Goal: Information Seeking & Learning: Learn about a topic

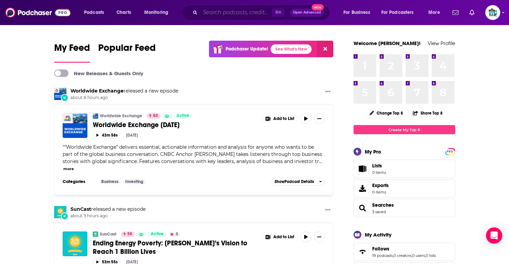
click at [206, 16] on input "Search podcasts, credits, & more..." at bounding box center [236, 12] width 72 height 11
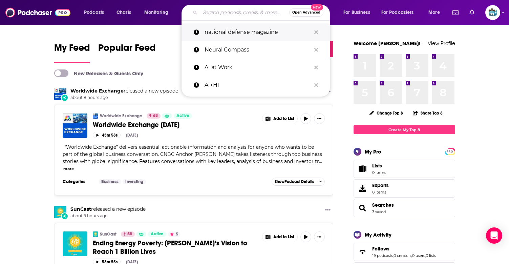
click at [222, 35] on p "national defense magazine" at bounding box center [257, 32] width 106 height 18
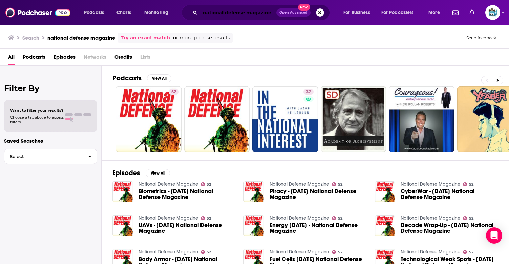
click at [246, 13] on input "national defense magazine" at bounding box center [238, 12] width 76 height 11
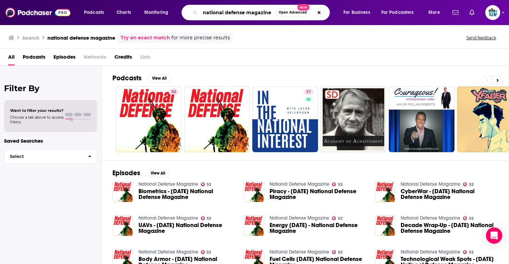
click at [213, 13] on input "national defense magazine" at bounding box center [237, 12] width 75 height 11
click at [235, 16] on input "defense magazine" at bounding box center [237, 12] width 75 height 11
type input "defense and AI"
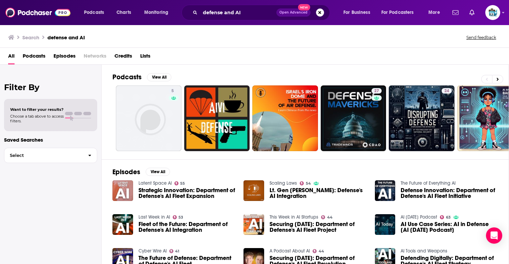
click at [355, 52] on div "All Podcasts Episodes Networks Credits Lists" at bounding box center [255, 57] width 495 height 14
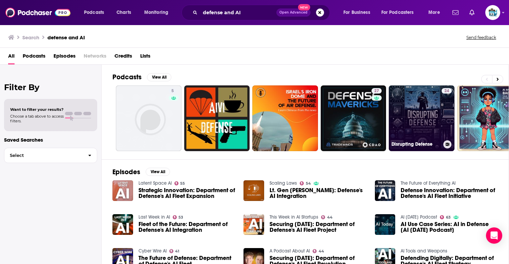
click at [418, 115] on link "24 Disrupting Defense" at bounding box center [422, 118] width 66 height 66
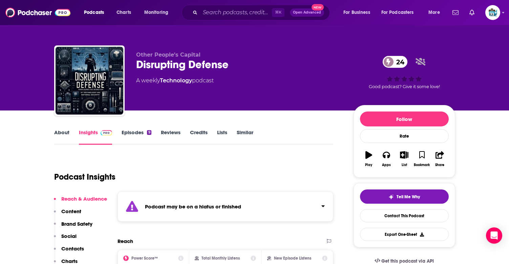
click at [394, 60] on span "24" at bounding box center [398, 62] width 18 height 12
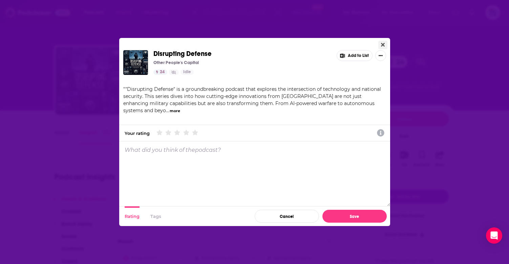
click at [381, 42] on icon "Close" at bounding box center [383, 44] width 4 height 5
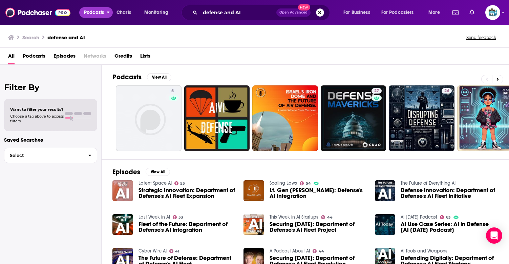
click at [98, 13] on span "Podcasts" at bounding box center [94, 12] width 20 height 9
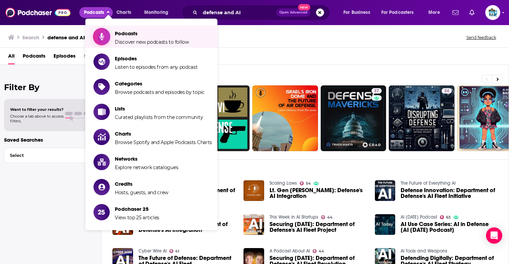
click at [141, 41] on span "Discover new podcasts to follow" at bounding box center [152, 42] width 74 height 6
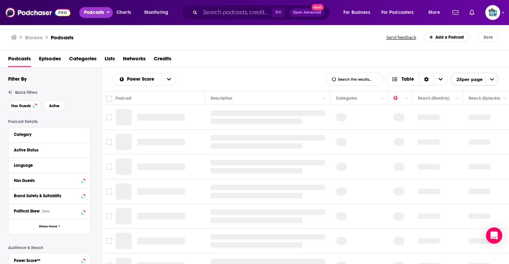
click at [95, 12] on span "Podcasts" at bounding box center [94, 12] width 20 height 9
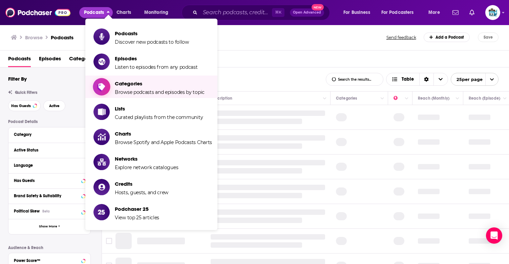
click at [129, 88] on span "Categories Browse podcasts and episodes by topic" at bounding box center [160, 86] width 90 height 17
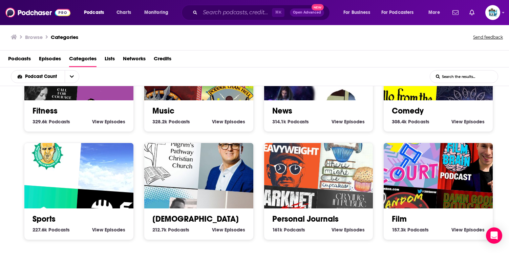
scroll to position [302, 0]
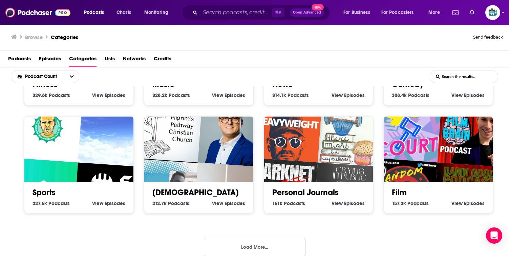
click at [240, 245] on button "Load More..." at bounding box center [255, 247] width 102 height 18
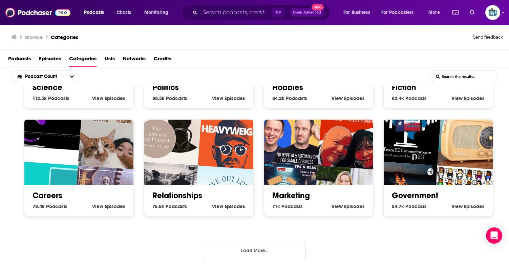
scroll to position [733, 0]
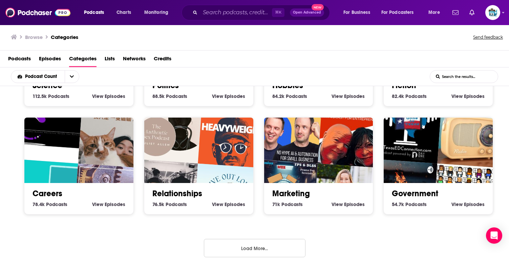
click at [240, 246] on button "Load More..." at bounding box center [255, 248] width 102 height 18
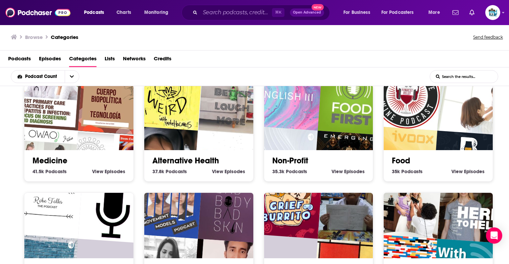
scroll to position [1114, 0]
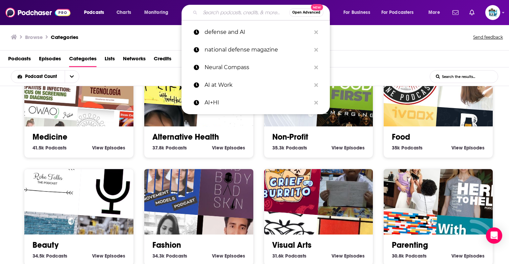
click at [250, 9] on input "Search podcasts, credits, & more..." at bounding box center [244, 12] width 89 height 11
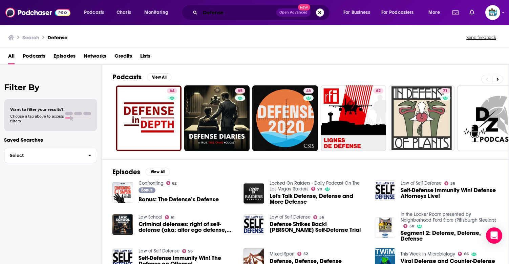
click at [229, 15] on input "Defense" at bounding box center [238, 12] width 76 height 11
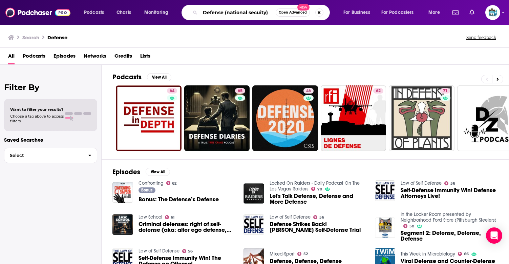
type input "Defense (national secuity)"
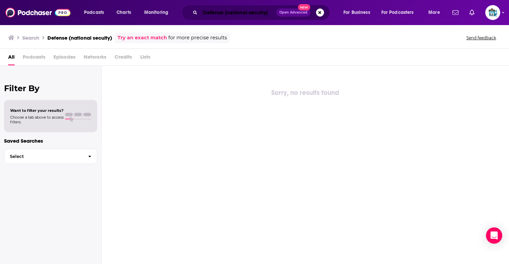
click at [253, 11] on input "Defense (national secuity)" at bounding box center [238, 12] width 76 height 11
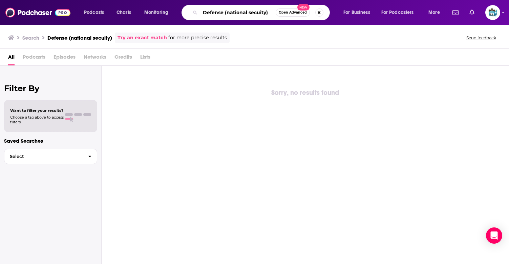
click at [253, 11] on input "Defense (national secuity)" at bounding box center [237, 12] width 75 height 11
click at [253, 10] on input "Defense (national secuity)" at bounding box center [237, 12] width 75 height 11
click at [253, 15] on input "Defense (national secuity)" at bounding box center [237, 12] width 75 height 11
drag, startPoint x: 269, startPoint y: 14, endPoint x: 204, endPoint y: 13, distance: 65.0
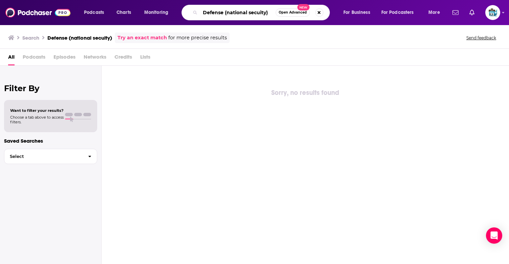
click at [204, 13] on input "Defense (national secuity)" at bounding box center [237, 12] width 75 height 11
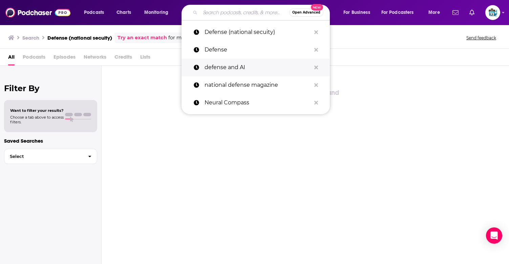
click at [237, 71] on p "defense and AI" at bounding box center [257, 68] width 106 height 18
type input "defense and AI"
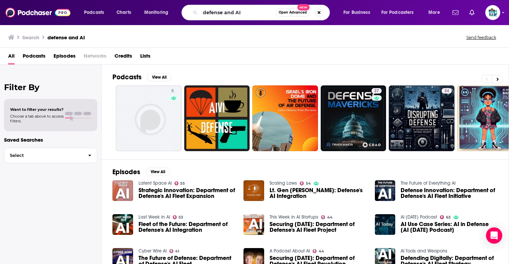
click at [503, 80] on div "Podcasts View All" at bounding box center [310, 79] width 396 height 13
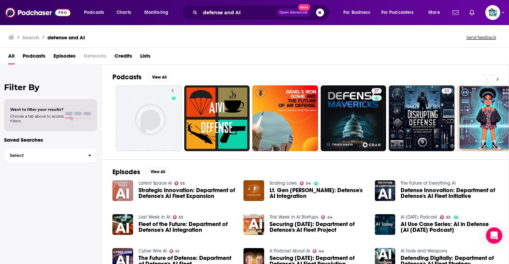
click at [498, 80] on icon at bounding box center [497, 79] width 2 height 5
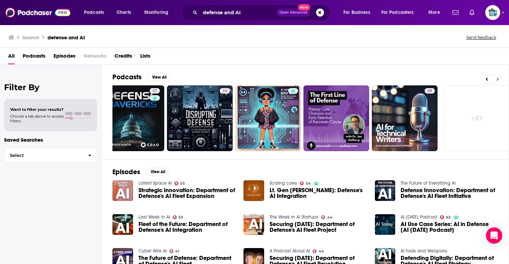
scroll to position [0, 225]
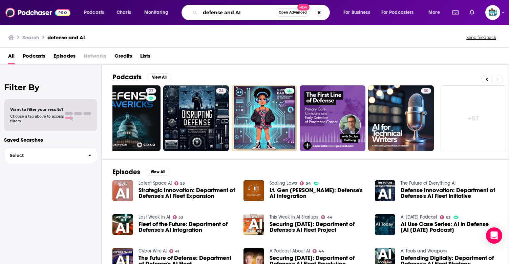
click at [238, 10] on input "defense and AI" at bounding box center [237, 12] width 75 height 11
type input "drones and AI"
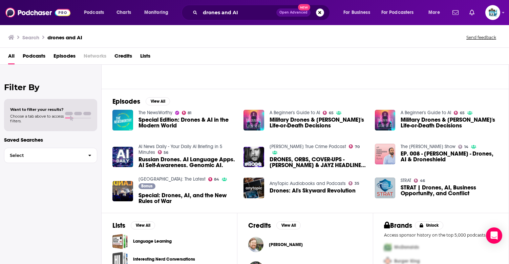
scroll to position [69, 0]
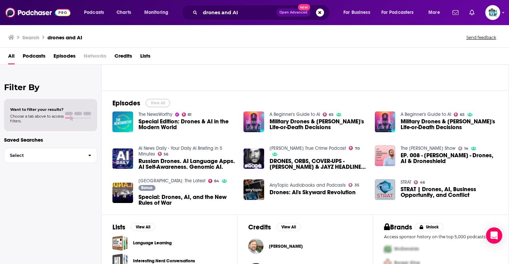
click at [151, 103] on button "View All" at bounding box center [158, 103] width 24 height 8
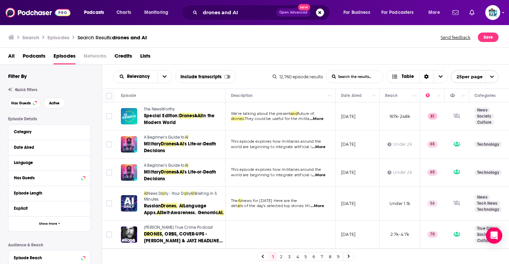
click at [321, 146] on span "...More" at bounding box center [319, 146] width 14 height 5
click at [274, 146] on span "world are beginning to integrate artificial i" at bounding box center [271, 146] width 81 height 5
click at [322, 175] on span "...More" at bounding box center [319, 174] width 14 height 5
click at [306, 172] on span "world are beginning to integrate artificial i" at bounding box center [271, 174] width 81 height 5
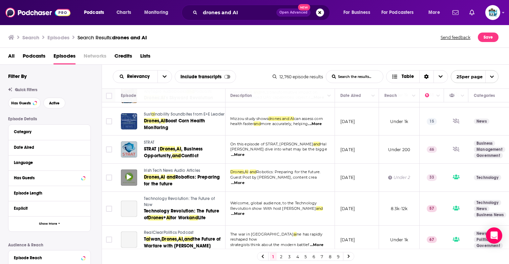
scroll to position [223, 0]
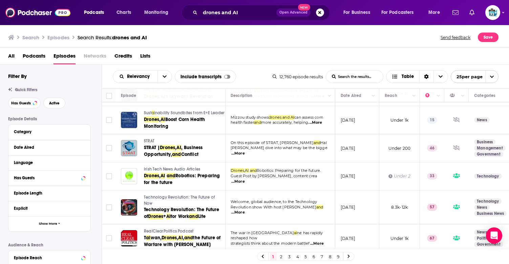
click at [245, 151] on span "...More" at bounding box center [238, 153] width 14 height 5
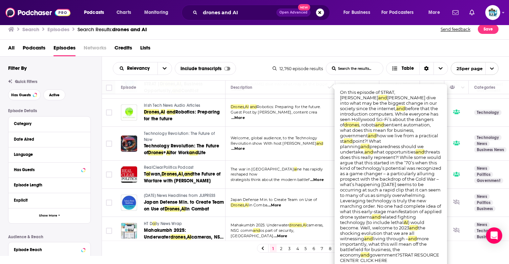
scroll to position [0, 0]
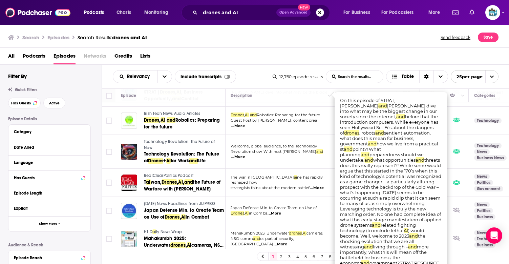
click at [313, 171] on td "The war in [GEOGRAPHIC_DATA] ai ne has rapidly reshaped how strategists think a…" at bounding box center [280, 183] width 110 height 28
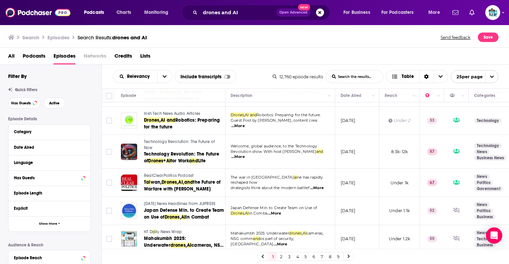
click at [317, 182] on td "The war in [GEOGRAPHIC_DATA] ai ne has rapidly reshaped how strategists think a…" at bounding box center [280, 183] width 110 height 28
click at [317, 185] on span "...More" at bounding box center [317, 187] width 14 height 5
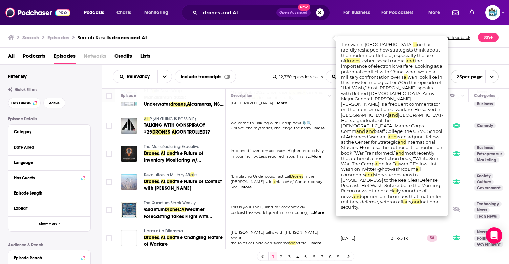
scroll to position [423, 0]
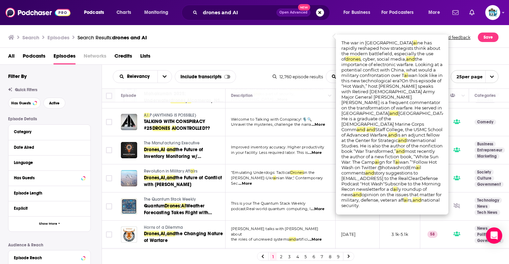
click at [277, 150] on span "in your facility. Less required labor. This is" at bounding box center [269, 152] width 77 height 5
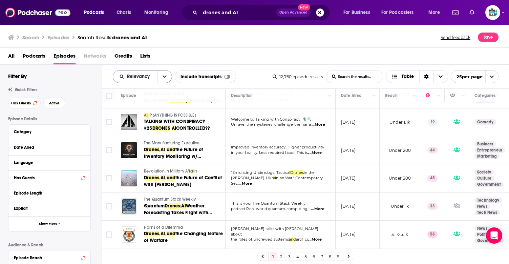
click at [169, 74] on button "open menu" at bounding box center [164, 76] width 14 height 12
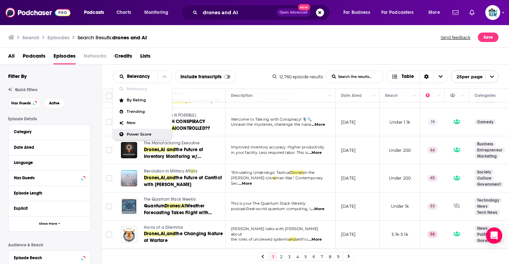
click at [270, 206] on span "podcast.Real-world quantum computing, l" at bounding box center [271, 208] width 80 height 5
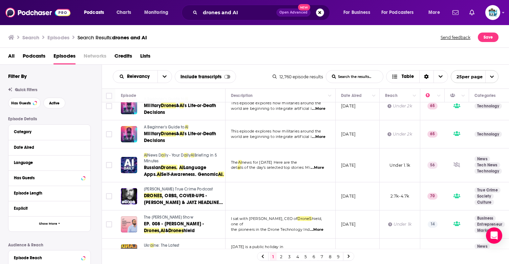
scroll to position [0, 0]
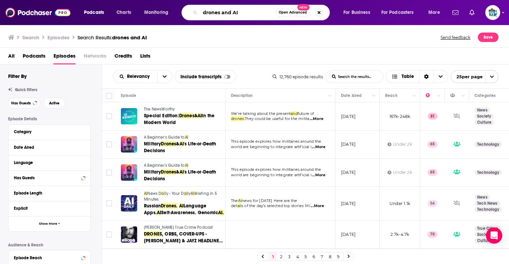
click at [239, 14] on input "drones and AI" at bounding box center [237, 12] width 75 height 11
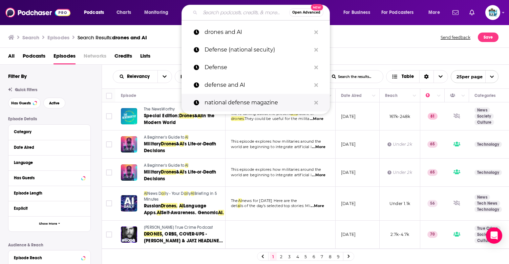
click at [239, 99] on p "national defense magazine" at bounding box center [257, 103] width 106 height 18
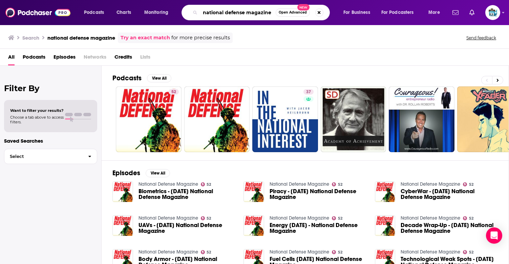
click at [256, 12] on input "national defense magazine" at bounding box center [237, 12] width 75 height 11
type input "national defense"
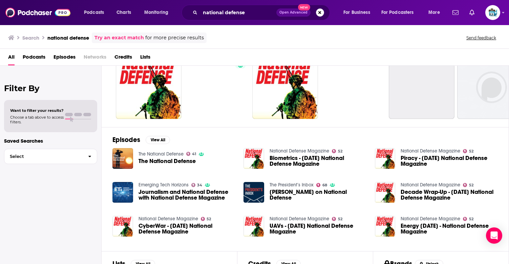
scroll to position [34, 0]
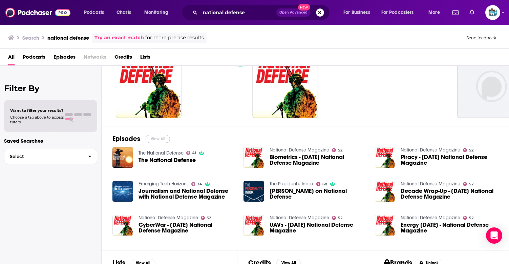
click at [159, 139] on button "View All" at bounding box center [158, 139] width 24 height 8
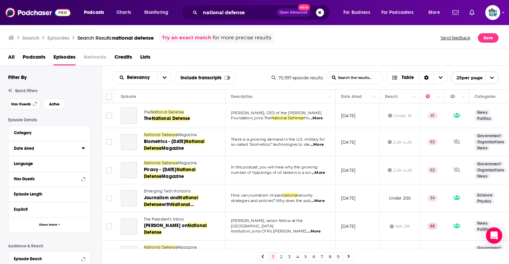
click at [38, 150] on div "Date Aired" at bounding box center [45, 148] width 63 height 5
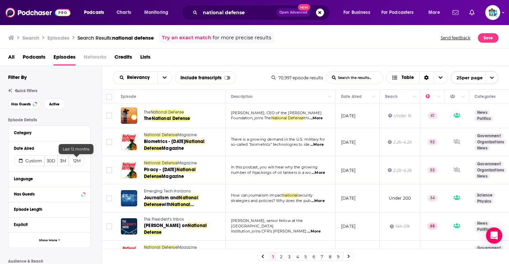
click at [74, 161] on button "12M" at bounding box center [77, 160] width 16 height 11
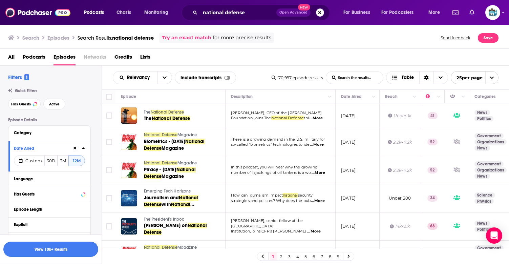
click at [67, 249] on button "View 10k+ Results" at bounding box center [50, 248] width 95 height 15
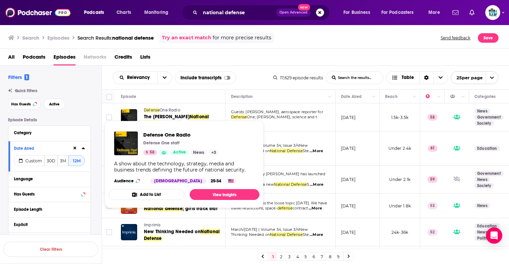
click at [159, 109] on span "Defense" at bounding box center [152, 110] width 16 height 5
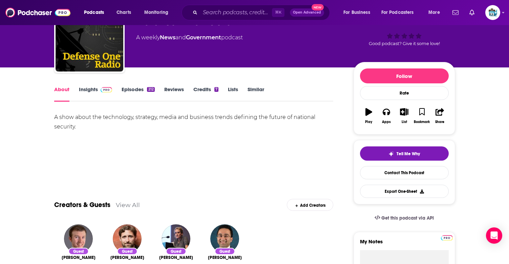
scroll to position [50, 0]
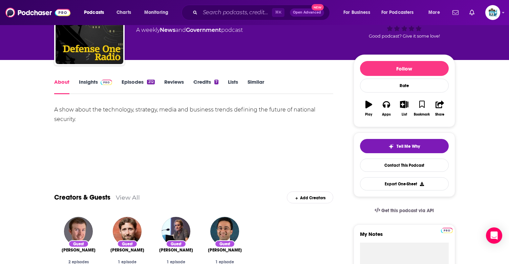
click at [134, 83] on link "Episodes 212" at bounding box center [138, 87] width 33 height 16
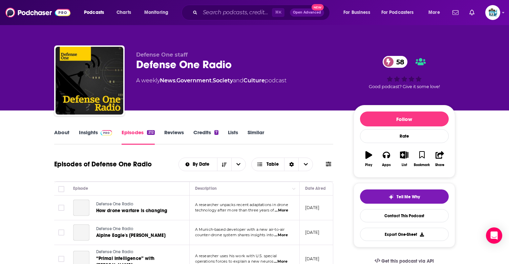
scroll to position [96, 0]
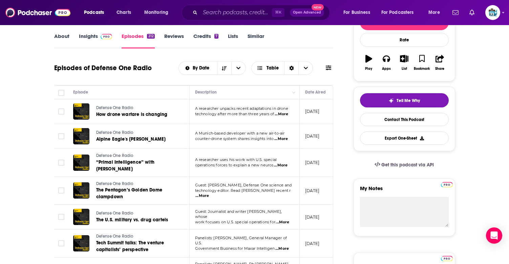
click at [60, 36] on link "About" at bounding box center [61, 41] width 15 height 16
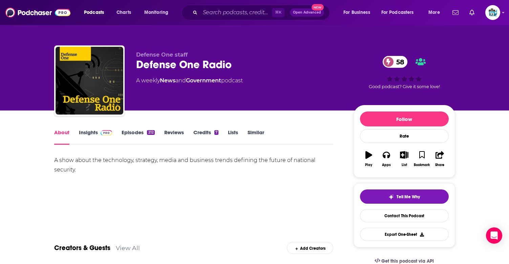
click at [135, 138] on link "Episodes 212" at bounding box center [138, 137] width 33 height 16
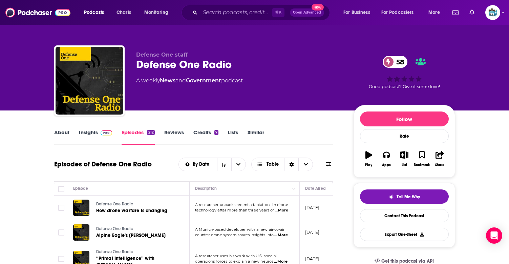
click at [200, 134] on link "Credits 7" at bounding box center [205, 137] width 25 height 16
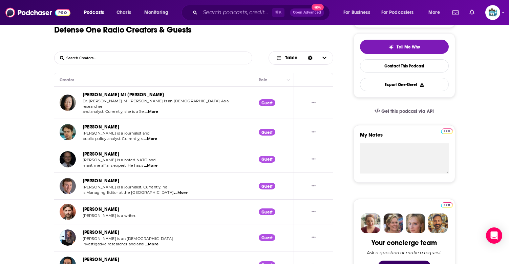
scroll to position [140, 0]
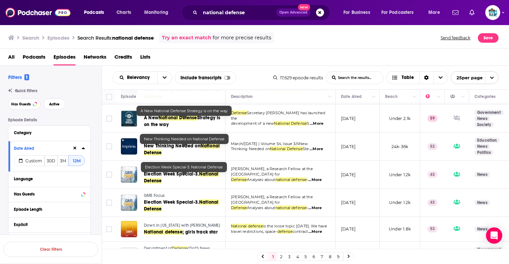
scroll to position [65, 0]
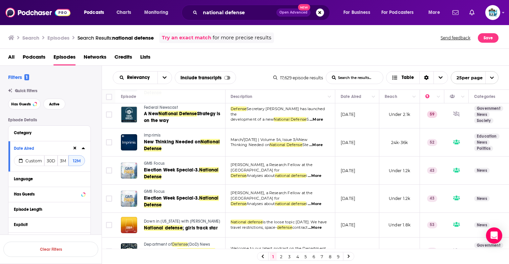
click at [317, 145] on span "...More" at bounding box center [316, 144] width 14 height 5
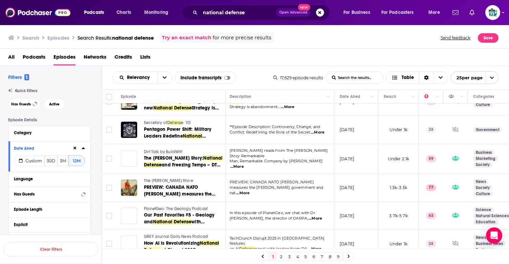
scroll to position [562, 7]
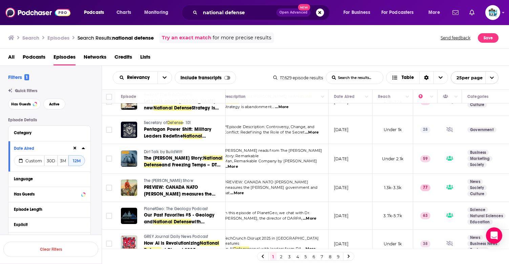
click at [280, 255] on link "2" at bounding box center [281, 256] width 7 height 8
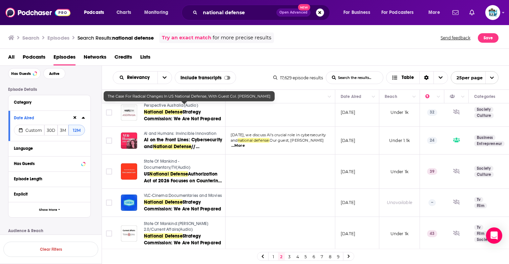
scroll to position [586, 0]
click at [289, 255] on link "3" at bounding box center [289, 256] width 7 height 8
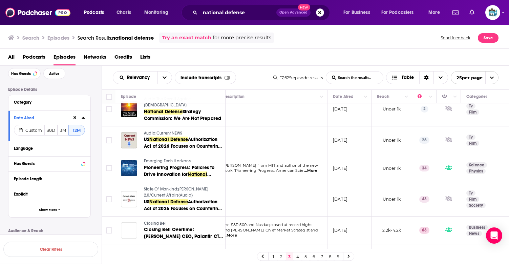
scroll to position [577, 8]
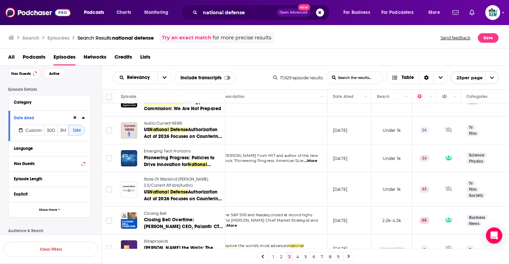
click at [298, 256] on link "4" at bounding box center [297, 256] width 7 height 8
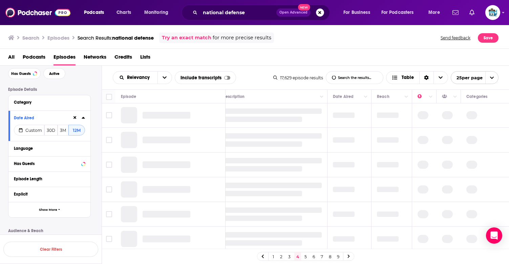
scroll to position [0, 8]
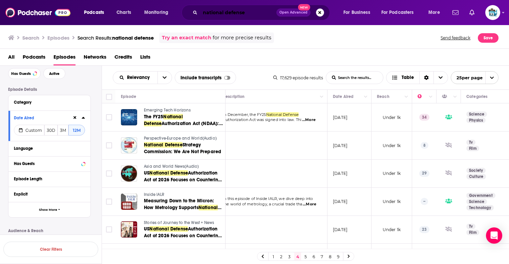
click at [237, 14] on input "national defense" at bounding box center [238, 12] width 76 height 11
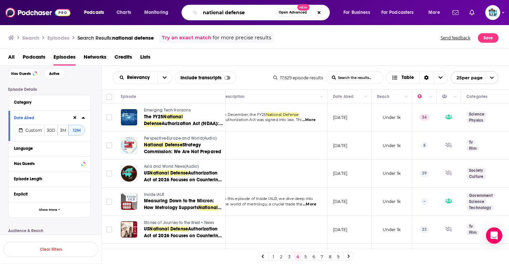
click at [237, 14] on input "national defense" at bounding box center [237, 12] width 75 height 11
type input "AI"
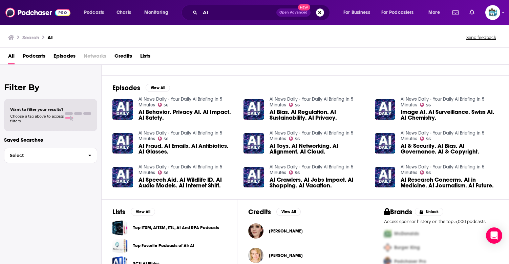
scroll to position [118, 0]
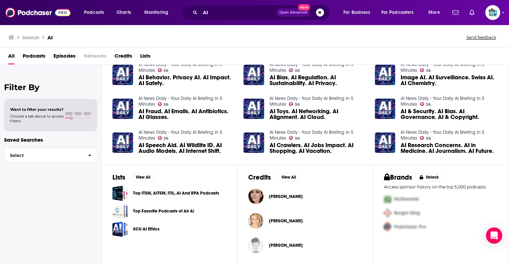
click at [155, 211] on link "Top Favorite Podcasts of Air Ai" at bounding box center [163, 210] width 61 height 7
